Goal: Transaction & Acquisition: Purchase product/service

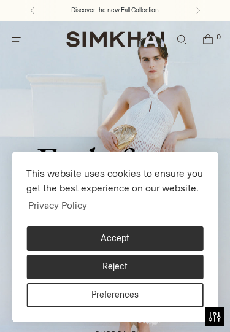
click at [157, 236] on button "Accept" at bounding box center [114, 238] width 177 height 25
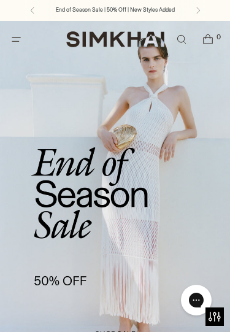
click at [12, 39] on icon "Open menu modal" at bounding box center [16, 39] width 13 height 10
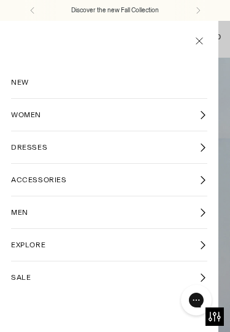
click at [184, 144] on link "DRESSES" at bounding box center [109, 147] width 196 height 32
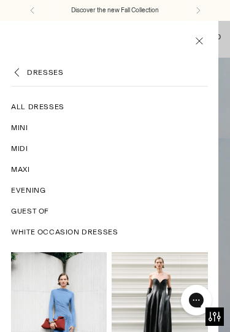
click at [39, 109] on span "All Dresses" at bounding box center [37, 106] width 53 height 11
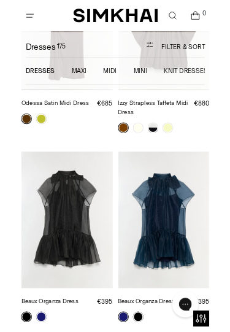
scroll to position [2639, 0]
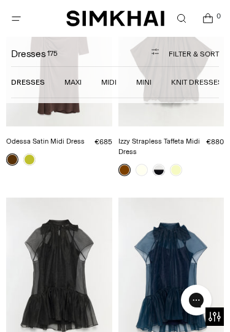
click at [190, 59] on button "Filter & Sort" at bounding box center [169, 54] width 100 height 25
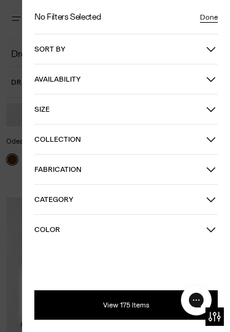
click at [186, 226] on span "Color" at bounding box center [120, 229] width 172 height 9
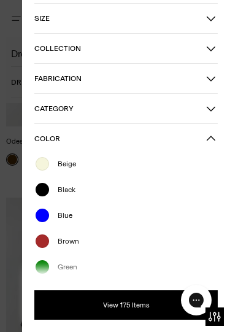
scroll to position [93, 0]
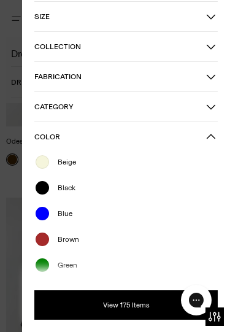
click at [99, 185] on div "Black" at bounding box center [126, 188] width 184 height 16
click at [145, 301] on button "View 175 Items" at bounding box center [126, 304] width 184 height 29
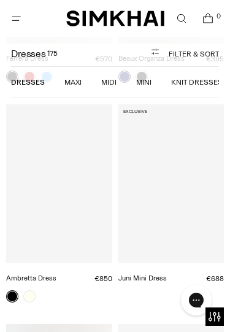
scroll to position [56, 0]
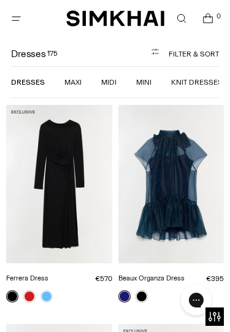
click at [77, 80] on link "Maxi" at bounding box center [72, 82] width 17 height 9
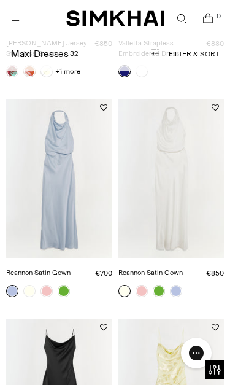
scroll to position [706, 0]
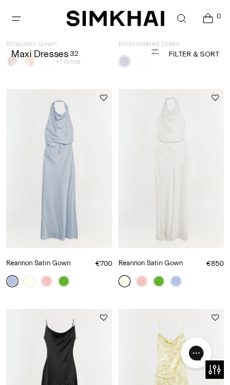
click at [209, 47] on button "Filter & Sort" at bounding box center [169, 54] width 100 height 25
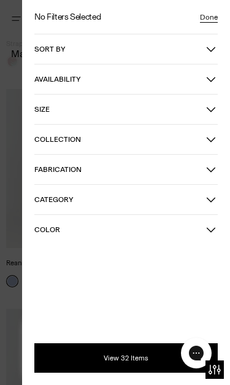
click at [80, 232] on span "Color" at bounding box center [120, 229] width 172 height 9
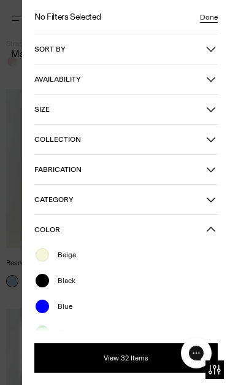
click at [81, 280] on div "Black" at bounding box center [126, 280] width 184 height 16
click at [149, 331] on button "View 32 Items" at bounding box center [126, 357] width 184 height 29
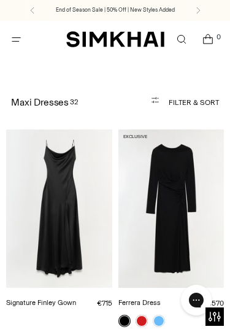
click at [213, 96] on button "Filter & Sort" at bounding box center [169, 102] width 100 height 25
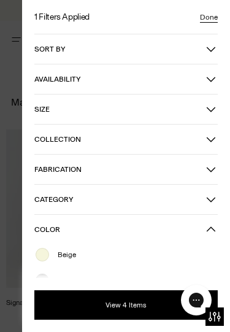
click at [4, 55] on div at bounding box center [115, 166] width 230 height 332
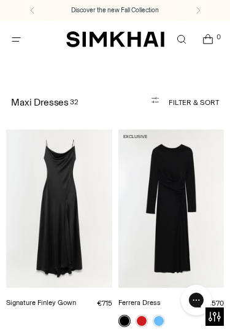
click at [14, 33] on span "Open menu modal" at bounding box center [16, 39] width 20 height 20
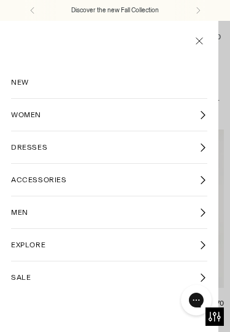
click at [182, 117] on link "WOMEN" at bounding box center [109, 115] width 196 height 32
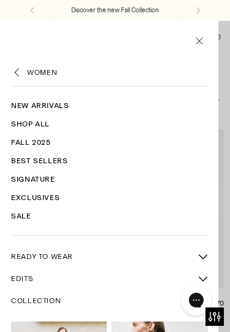
click at [14, 72] on icon "Back" at bounding box center [17, 72] width 12 height 12
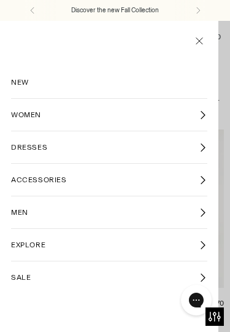
click at [98, 150] on link "DRESSES" at bounding box center [109, 147] width 196 height 32
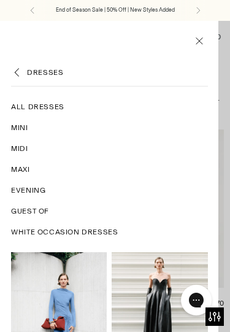
click at [26, 146] on span "Midi" at bounding box center [19, 148] width 17 height 11
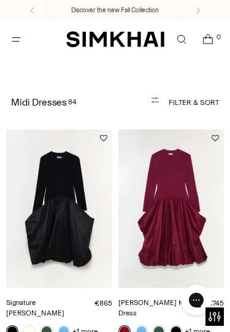
click at [211, 107] on button "Filter & Sort" at bounding box center [169, 102] width 100 height 25
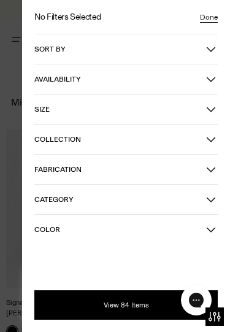
click at [87, 224] on button "Color" at bounding box center [126, 229] width 184 height 29
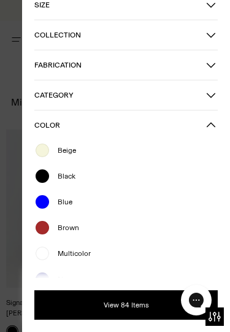
scroll to position [105, 0]
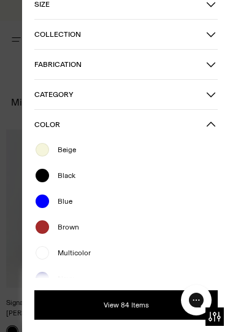
click at [78, 177] on div "Black" at bounding box center [126, 176] width 184 height 16
click at [152, 304] on button "View 84 Items" at bounding box center [126, 304] width 184 height 29
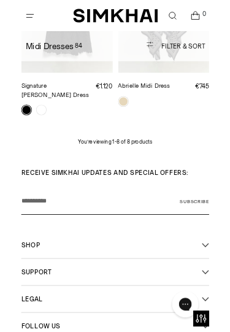
scroll to position [848, 0]
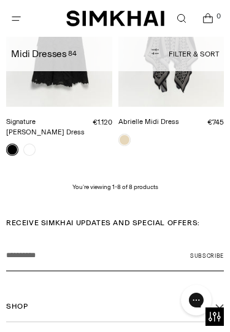
click at [152, 182] on p "You’re viewing 1-8 of 8 products" at bounding box center [115, 186] width 86 height 9
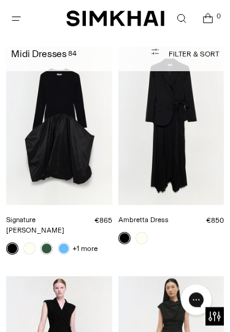
scroll to position [0, 0]
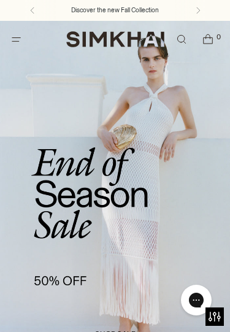
click at [12, 45] on span "Open menu modal" at bounding box center [16, 39] width 13 height 13
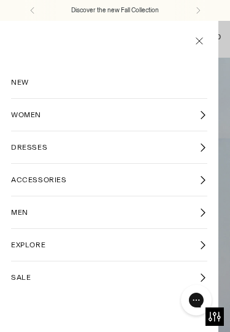
click at [188, 110] on link "WOMEN" at bounding box center [109, 115] width 196 height 32
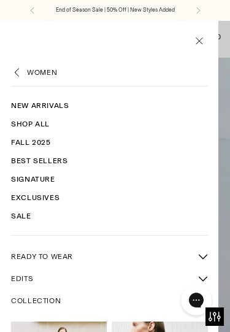
click at [60, 260] on span "READY TO WEAR" at bounding box center [42, 256] width 62 height 11
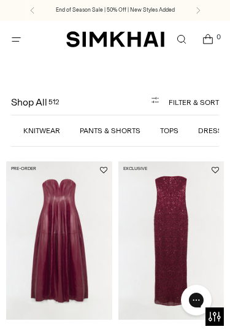
scroll to position [0, 117]
click at [165, 129] on link "Tops" at bounding box center [159, 130] width 18 height 9
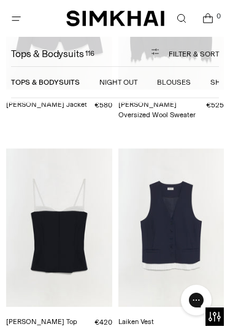
scroll to position [4694, 0]
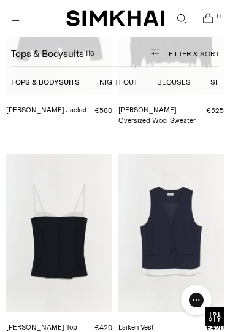
click at [94, 217] on img "Charlee Bustier Top" at bounding box center [59, 233] width 106 height 159
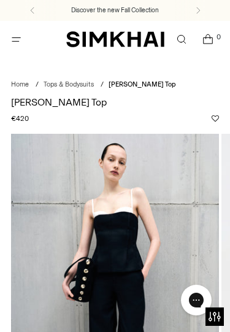
click at [88, 80] on link "Tops & Bodysuits" at bounding box center [69, 84] width 50 height 8
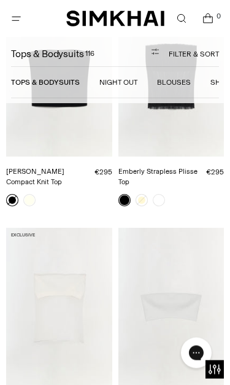
scroll to position [8391, 0]
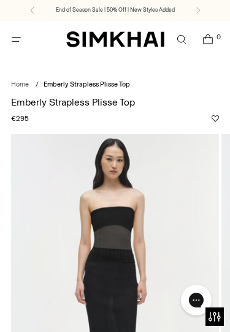
click at [15, 39] on icon "Open menu modal" at bounding box center [16, 39] width 13 height 10
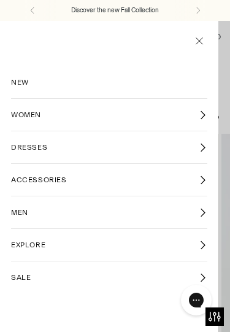
click at [167, 118] on link "WOMEN" at bounding box center [109, 115] width 196 height 32
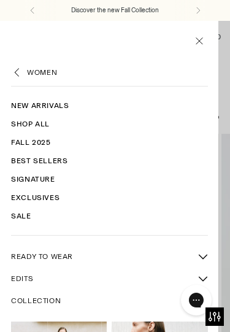
click at [41, 256] on span "READY TO WEAR" at bounding box center [42, 256] width 62 height 11
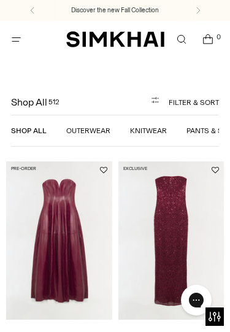
click at [12, 51] on span "Open menu modal" at bounding box center [16, 39] width 25 height 25
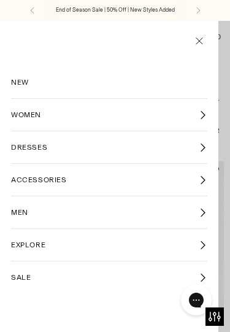
click at [204, 123] on link "WOMEN" at bounding box center [109, 115] width 196 height 32
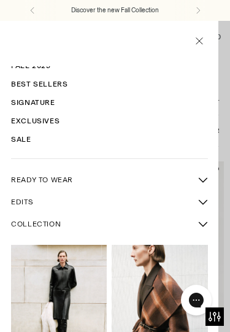
click at [204, 183] on icon "More READY TO WEAR sub-items" at bounding box center [203, 180] width 10 height 10
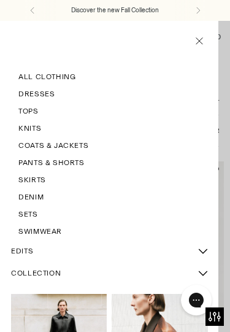
scroll to position [206, 0]
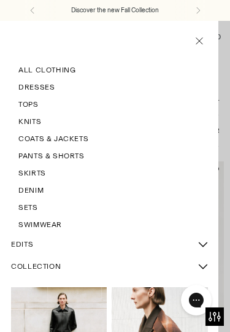
click at [33, 102] on span "Tops" at bounding box center [28, 104] width 20 height 11
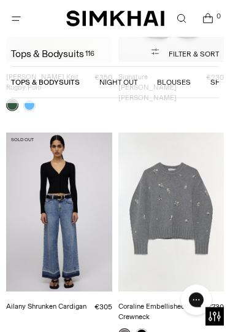
scroll to position [12588, 0]
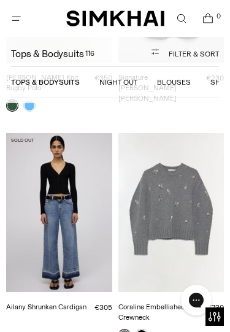
click at [10, 20] on icon "Open menu modal" at bounding box center [16, 19] width 13 height 10
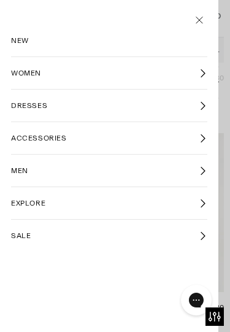
click at [201, 77] on icon at bounding box center [202, 73] width 9 height 9
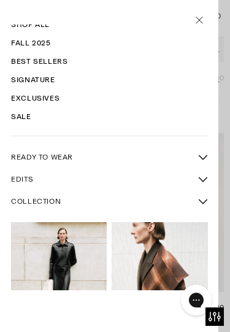
scroll to position [60, 0]
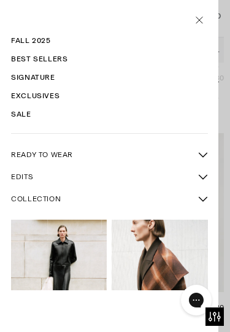
click at [204, 155] on icon "More READY TO WEAR sub-items" at bounding box center [203, 155] width 9 height 4
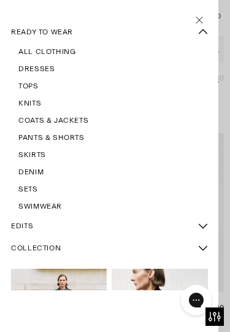
scroll to position [184, 0]
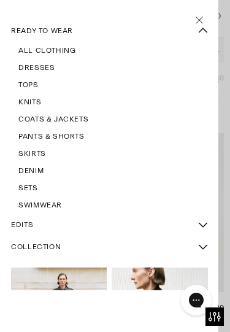
click at [26, 191] on span "Sets" at bounding box center [27, 187] width 19 height 11
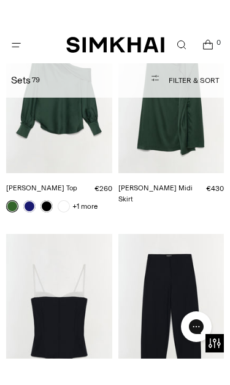
scroll to position [3518, 0]
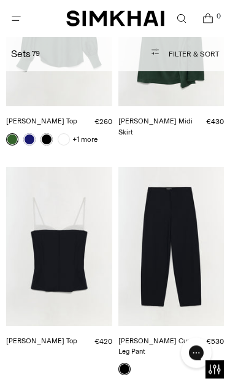
click at [200, 190] on img "Waldon Curved Leg Pant" at bounding box center [171, 247] width 106 height 159
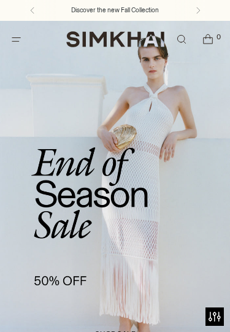
click at [14, 37] on icon "Open menu modal" at bounding box center [16, 39] width 13 height 10
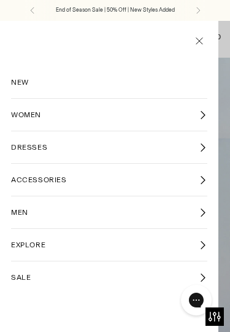
click at [207, 112] on icon at bounding box center [202, 114] width 9 height 9
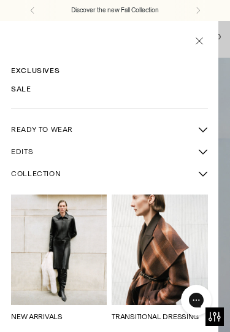
scroll to position [127, 0]
click at [206, 128] on icon "More READY TO WEAR sub-items" at bounding box center [203, 130] width 9 height 4
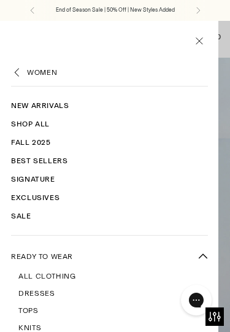
scroll to position [0, 0]
click at [12, 74] on icon "Back" at bounding box center [17, 72] width 12 height 12
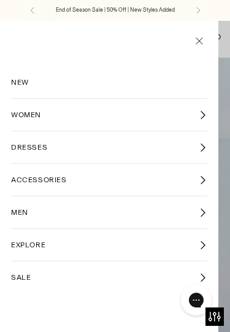
click at [204, 182] on icon at bounding box center [203, 180] width 4 height 8
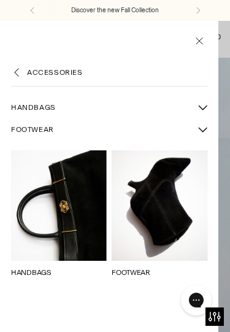
click at [208, 128] on button "More FOOTWEAR sub-items" at bounding box center [202, 129] width 22 height 22
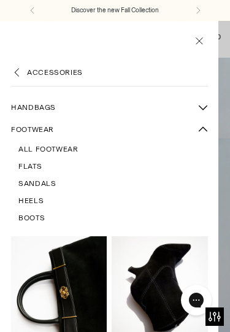
click at [68, 153] on span "All Footwear" at bounding box center [48, 149] width 60 height 11
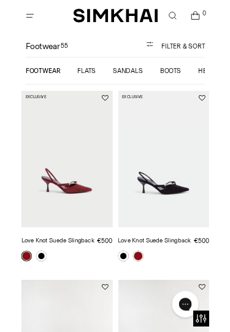
scroll to position [56, 0]
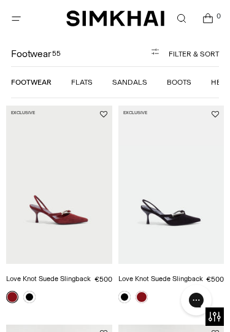
click at [207, 53] on button "Filter & Sort" at bounding box center [169, 54] width 100 height 25
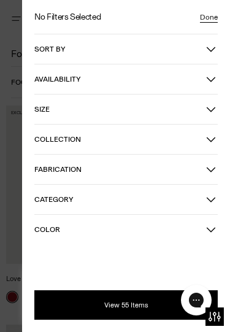
click at [99, 229] on span "Color" at bounding box center [120, 229] width 172 height 9
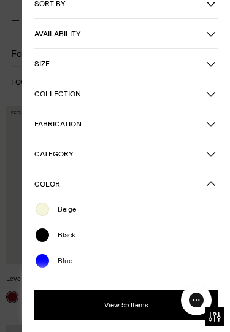
scroll to position [105, 0]
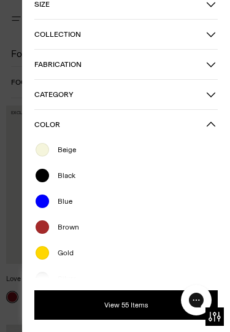
click at [89, 174] on div "Black" at bounding box center [126, 176] width 184 height 16
click at [152, 304] on button "View 55 Items" at bounding box center [126, 304] width 184 height 29
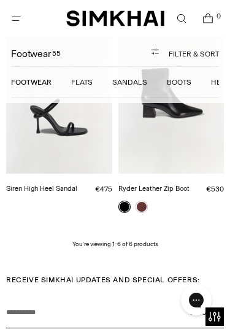
scroll to position [584, 0]
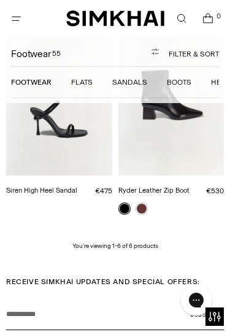
click at [201, 50] on button "Filter & Sort" at bounding box center [169, 54] width 100 height 25
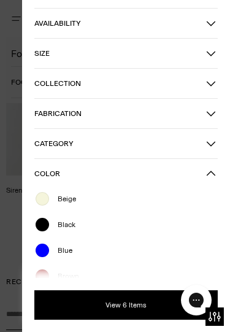
scroll to position [62, 0]
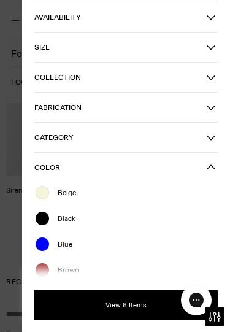
click at [84, 223] on div "Black" at bounding box center [126, 219] width 184 height 16
click at [149, 307] on button "View 6 Items" at bounding box center [126, 304] width 184 height 29
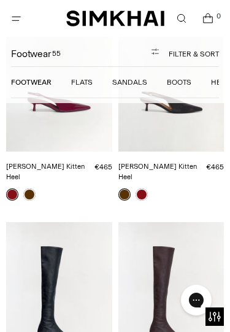
scroll to position [56, 0]
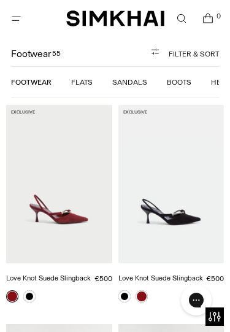
click at [180, 218] on img "Love Knot Suede Slingback" at bounding box center [171, 184] width 106 height 159
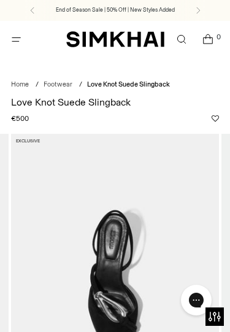
click at [71, 87] on link "Footwear" at bounding box center [58, 84] width 29 height 8
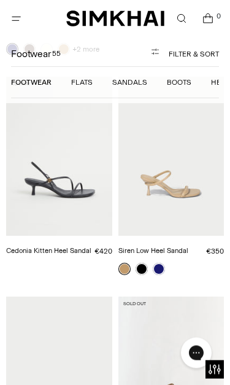
scroll to position [5463, 0]
click at [87, 129] on img "Cedonia Kitten Heel Sandal" at bounding box center [59, 156] width 106 height 159
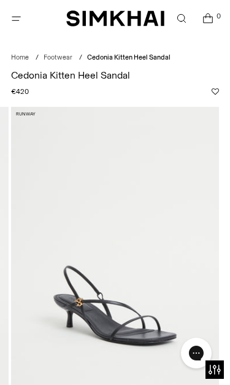
click at [70, 59] on link "Footwear" at bounding box center [58, 57] width 29 height 8
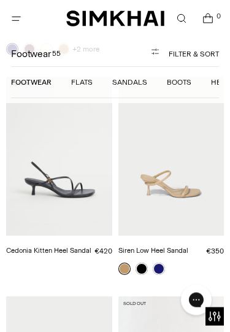
scroll to position [5424, 0]
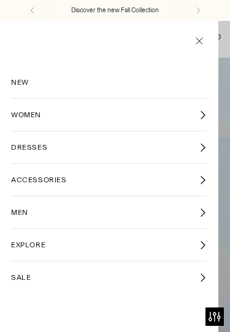
click at [17, 41] on div "NEW WOMEN WOMEN New Arrivals Shop All Fall 2025 Best Sellers Signature Exclusiv…" at bounding box center [109, 187] width 218 height 332
click at [89, 148] on link "DRESSES" at bounding box center [109, 147] width 196 height 32
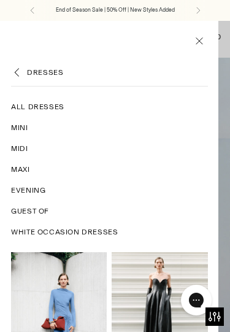
click at [12, 69] on icon "Back" at bounding box center [17, 72] width 12 height 12
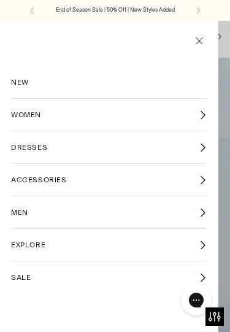
click at [192, 109] on link "WOMEN" at bounding box center [109, 115] width 196 height 32
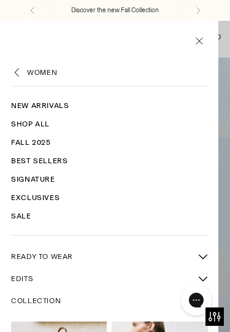
click at [209, 249] on button "More READY TO WEAR sub-items" at bounding box center [202, 256] width 22 height 22
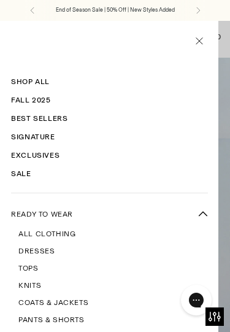
scroll to position [88, 0]
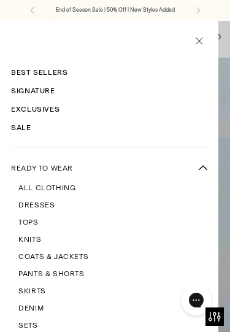
click at [35, 224] on span "Tops" at bounding box center [28, 222] width 20 height 11
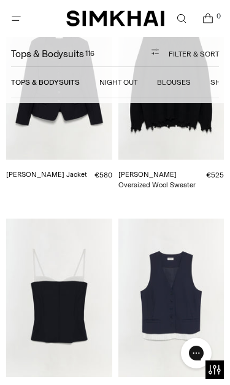
scroll to position [4652, 0]
